Goal: Task Accomplishment & Management: Manage account settings

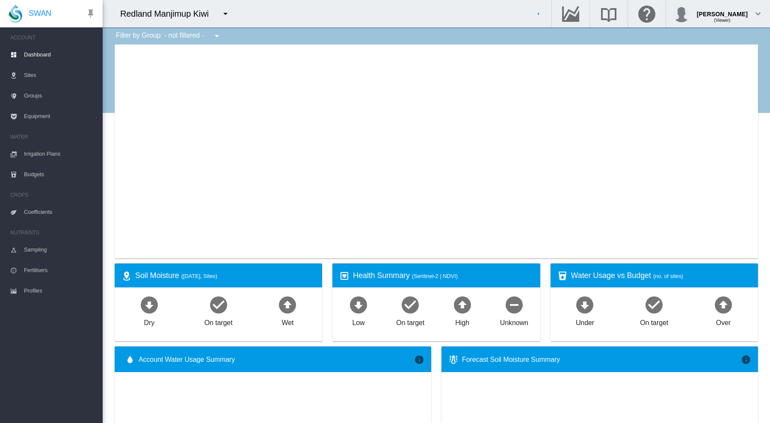
type input "**********"
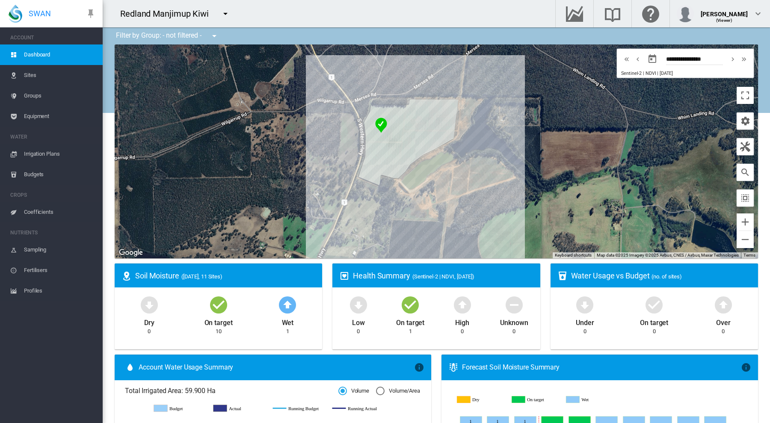
click at [224, 11] on md-icon "icon-menu-down" at bounding box center [225, 14] width 10 height 10
type input "*"
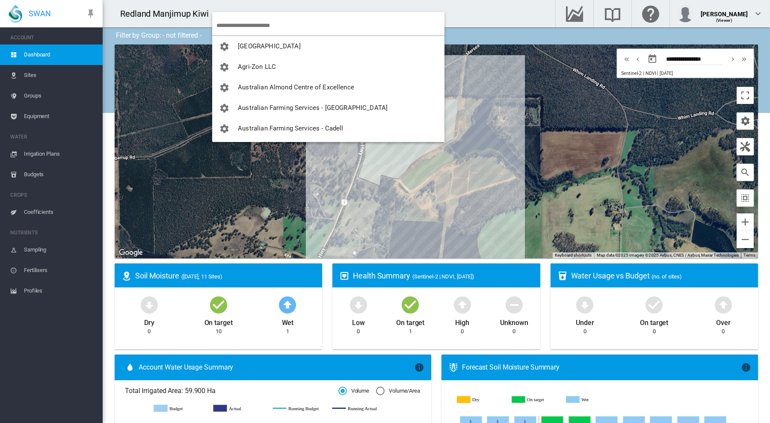
click at [550, 148] on md-backdrop at bounding box center [385, 211] width 770 height 423
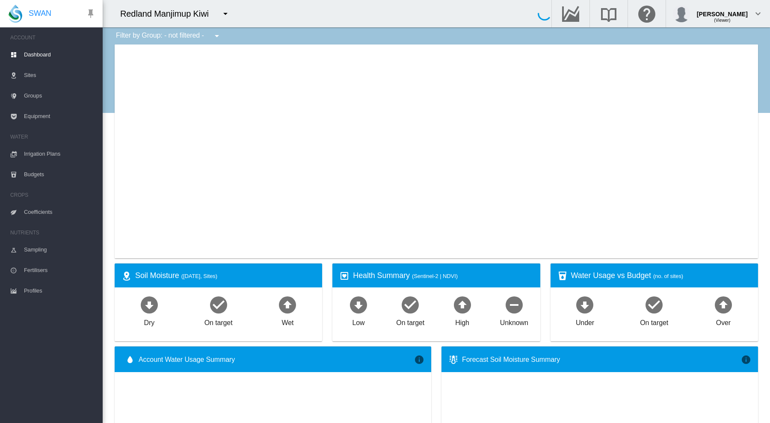
type input "**********"
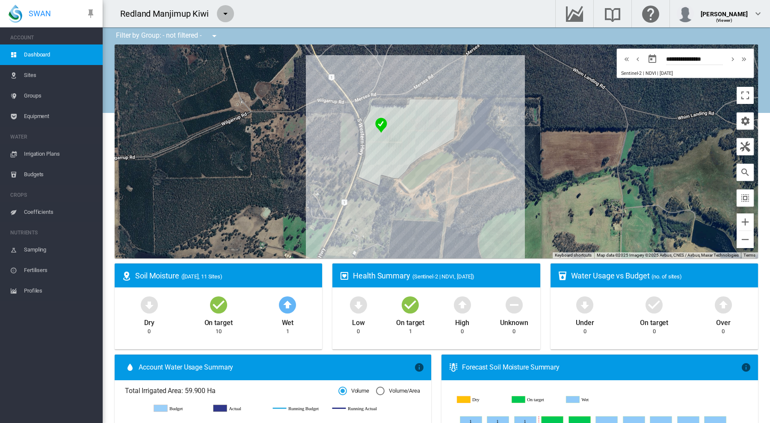
click at [228, 13] on md-icon "icon-menu-down" at bounding box center [225, 14] width 10 height 10
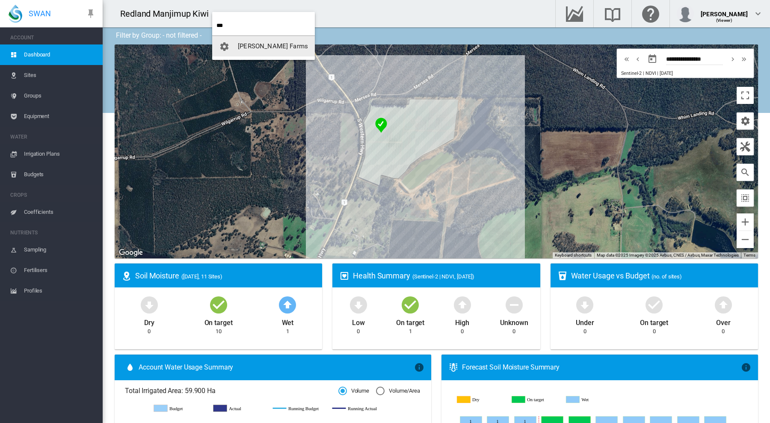
type input "***"
click at [250, 45] on span "[PERSON_NAME] Farms" at bounding box center [273, 46] width 70 height 8
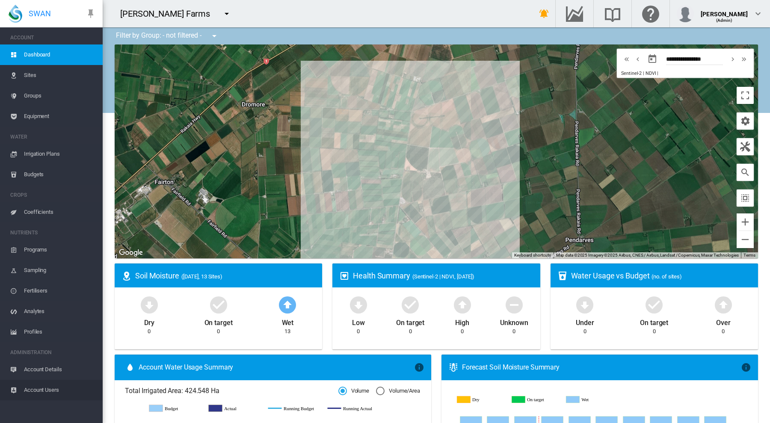
click at [47, 390] on span "Account Users" at bounding box center [60, 390] width 72 height 21
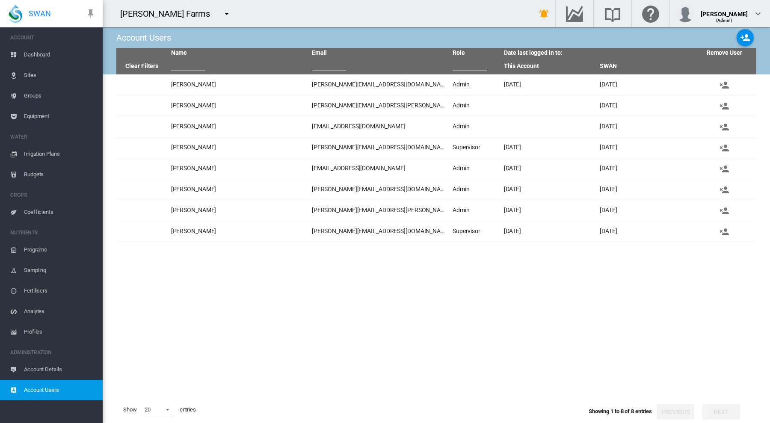
click at [41, 369] on span "Account Details" at bounding box center [60, 369] width 72 height 21
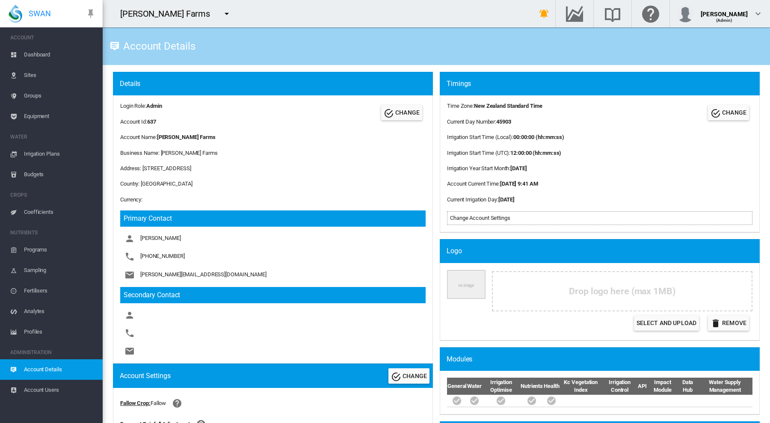
click at [43, 54] on span "Dashboard" at bounding box center [60, 54] width 72 height 21
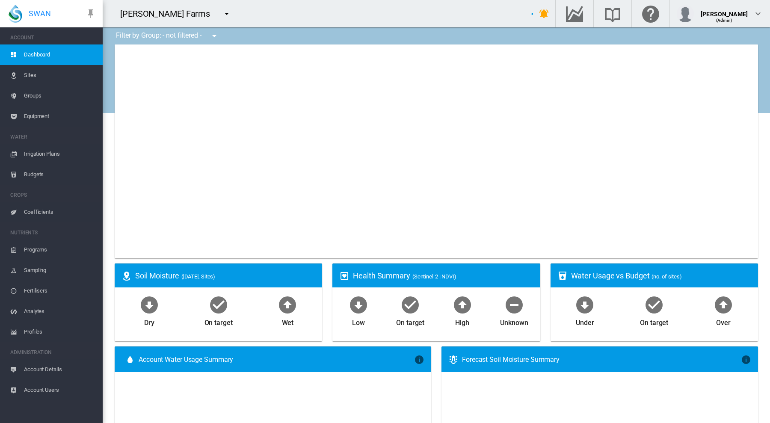
type input "**********"
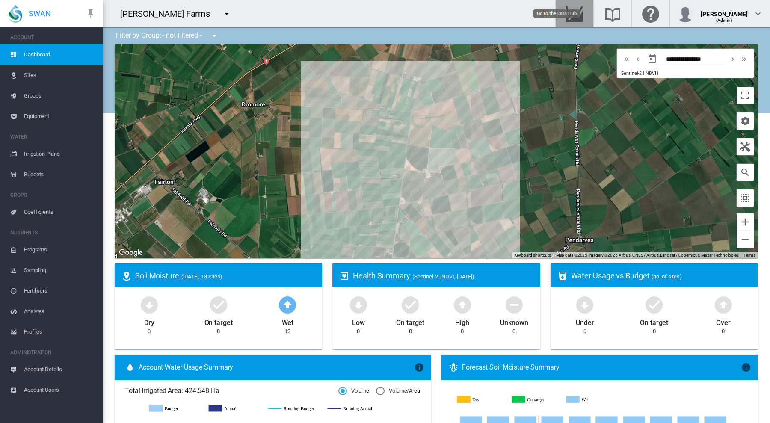
click at [585, 11] on md-icon "Go to the Data Hub" at bounding box center [574, 14] width 21 height 10
click at [585, 10] on md-icon "Go to the Data Hub" at bounding box center [574, 14] width 21 height 10
click at [757, 14] on md-icon "icon-chevron-down" at bounding box center [758, 14] width 10 height 10
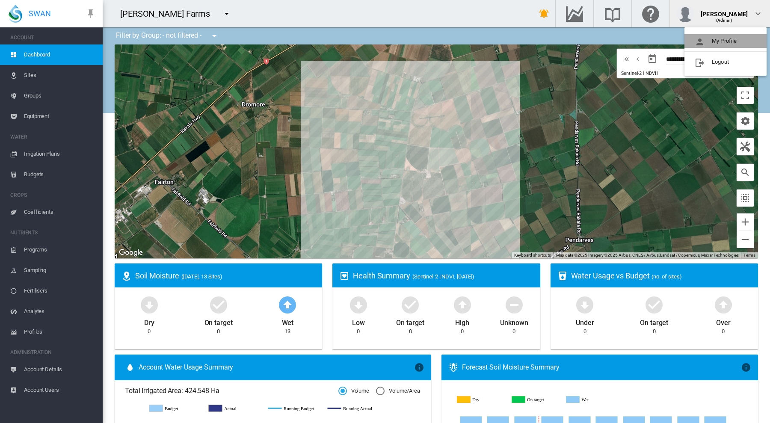
click at [729, 42] on button "My Profile" at bounding box center [725, 41] width 82 height 14
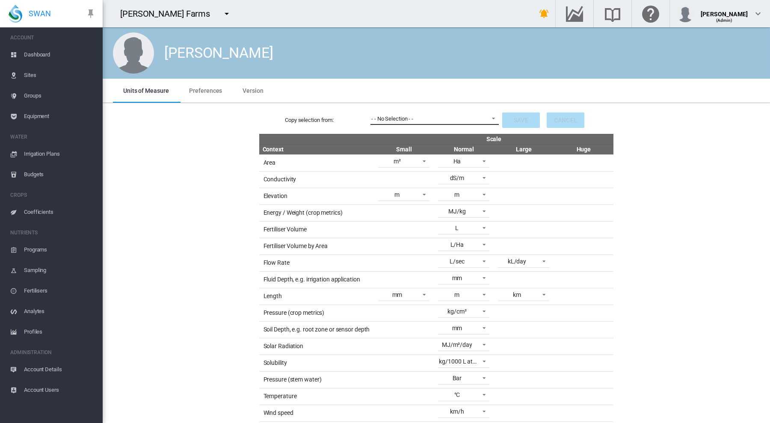
click at [488, 118] on span at bounding box center [491, 118] width 10 height 8
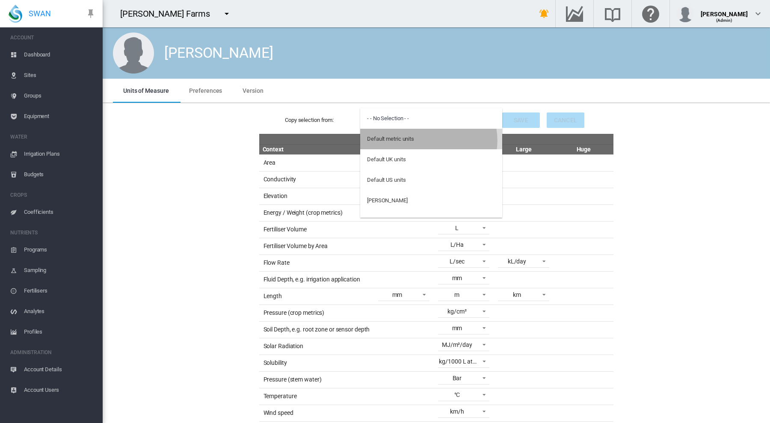
click at [428, 140] on md-option "Default metric units" at bounding box center [431, 139] width 142 height 21
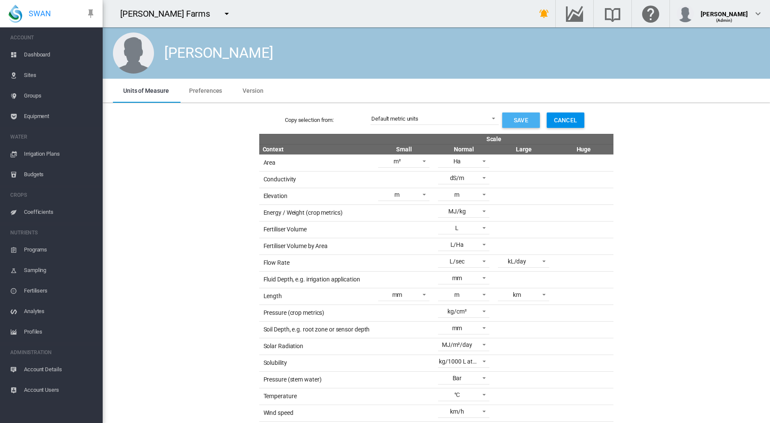
click at [511, 118] on button "Save" at bounding box center [521, 120] width 38 height 15
click at [45, 53] on span "Dashboard" at bounding box center [60, 54] width 72 height 21
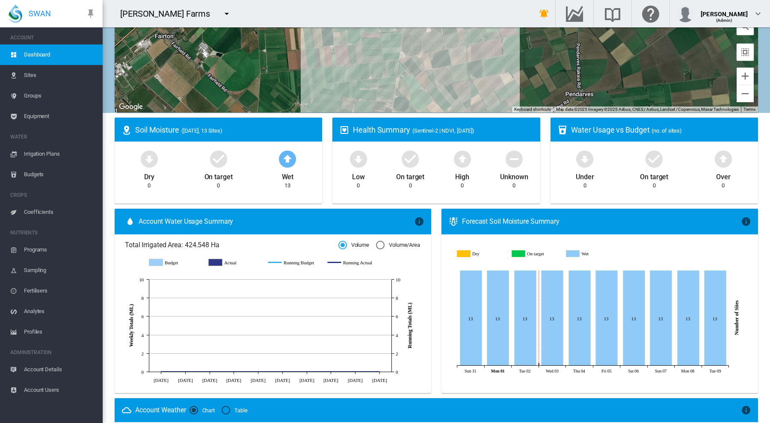
scroll to position [145, 0]
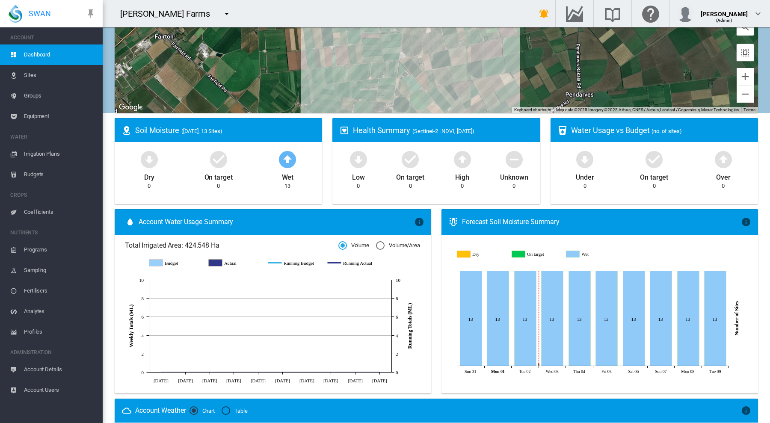
click at [43, 207] on span "Coefficients" at bounding box center [60, 212] width 72 height 21
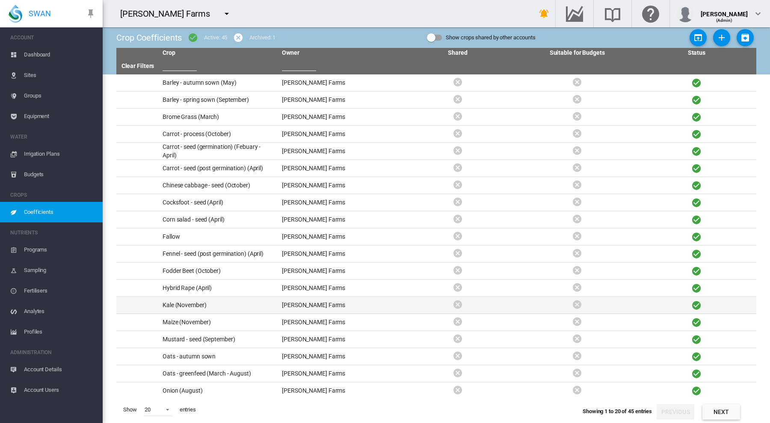
scroll to position [20, 0]
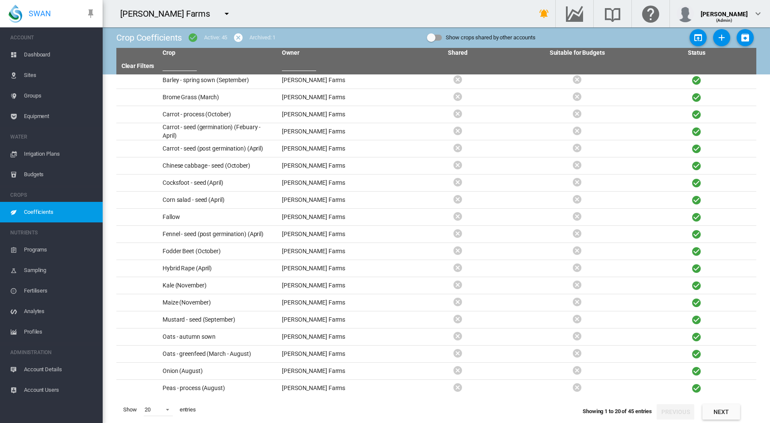
click at [43, 391] on span "Account Users" at bounding box center [60, 390] width 72 height 21
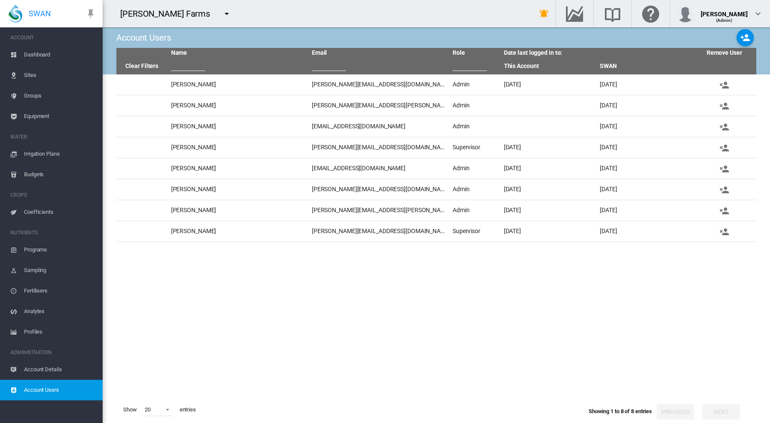
click at [36, 57] on span "Dashboard" at bounding box center [60, 54] width 72 height 21
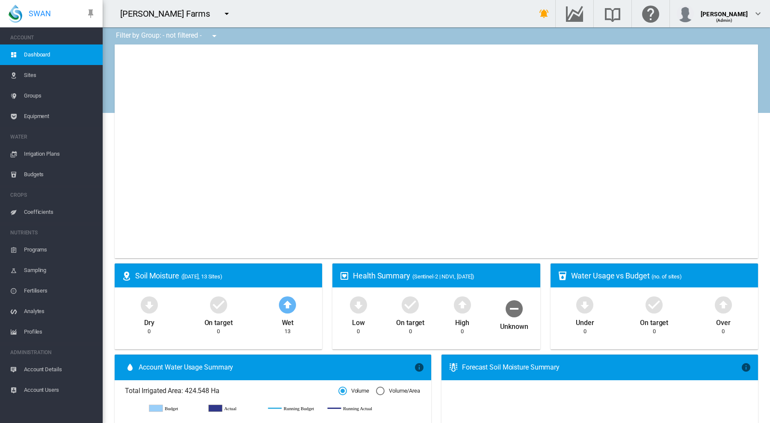
type input "**********"
